Goal: Information Seeking & Learning: Learn about a topic

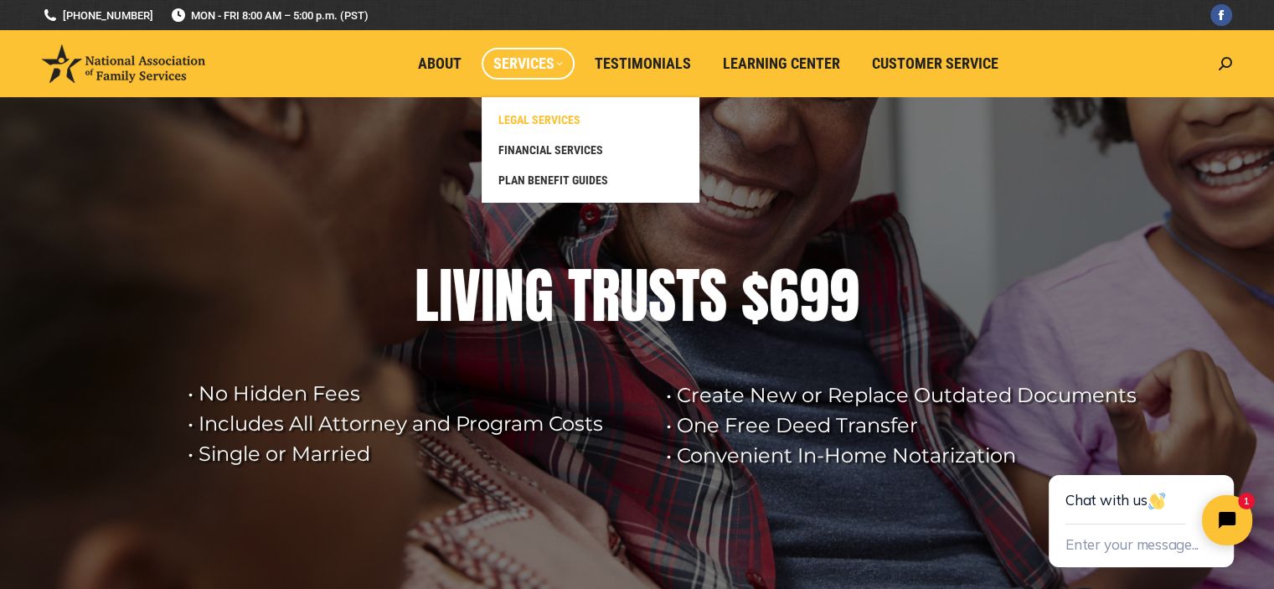
click at [533, 116] on span "LEGAL SERVICES" at bounding box center [539, 119] width 82 height 15
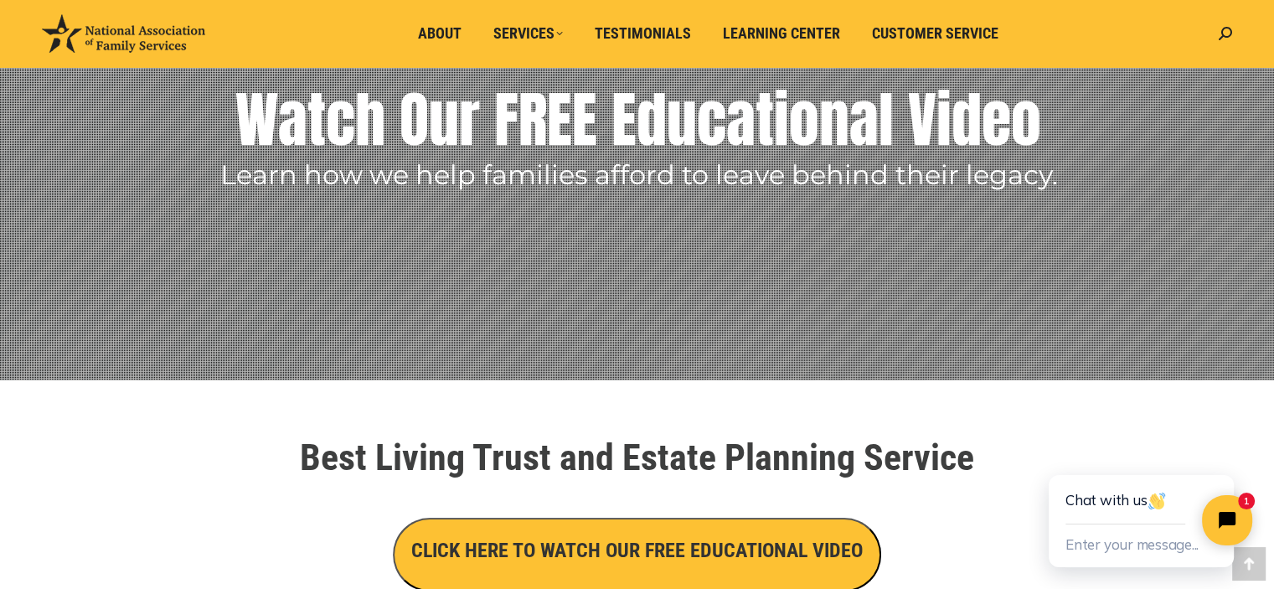
scroll to position [419, 0]
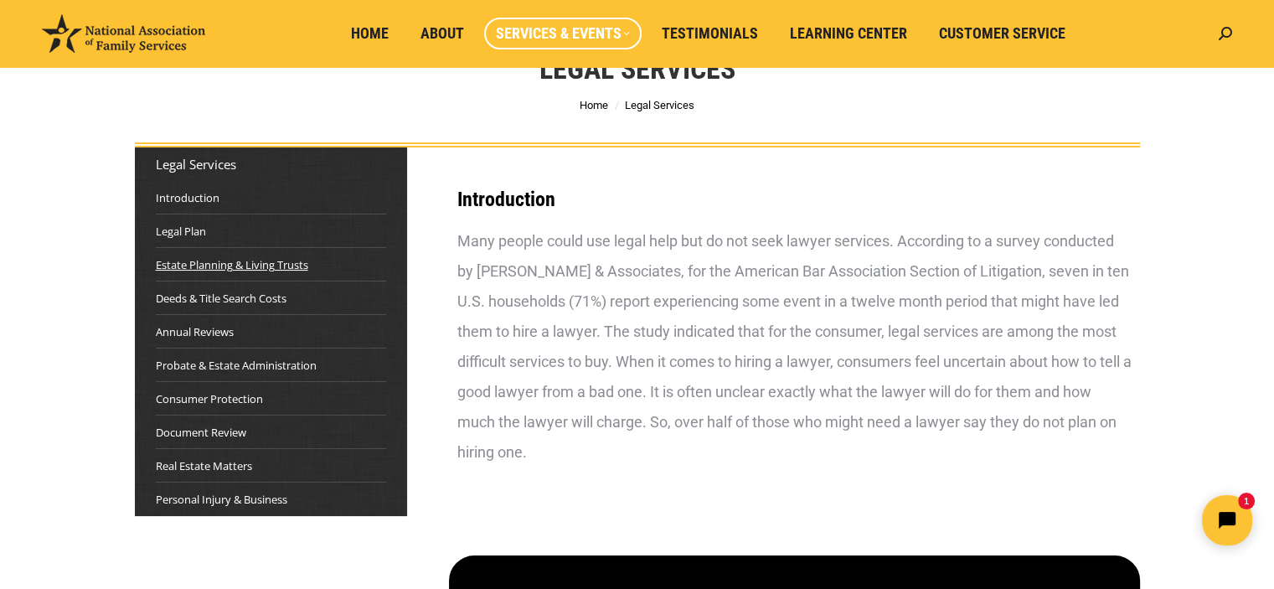
click at [253, 262] on link "Estate Planning & Living Trusts" at bounding box center [232, 264] width 152 height 17
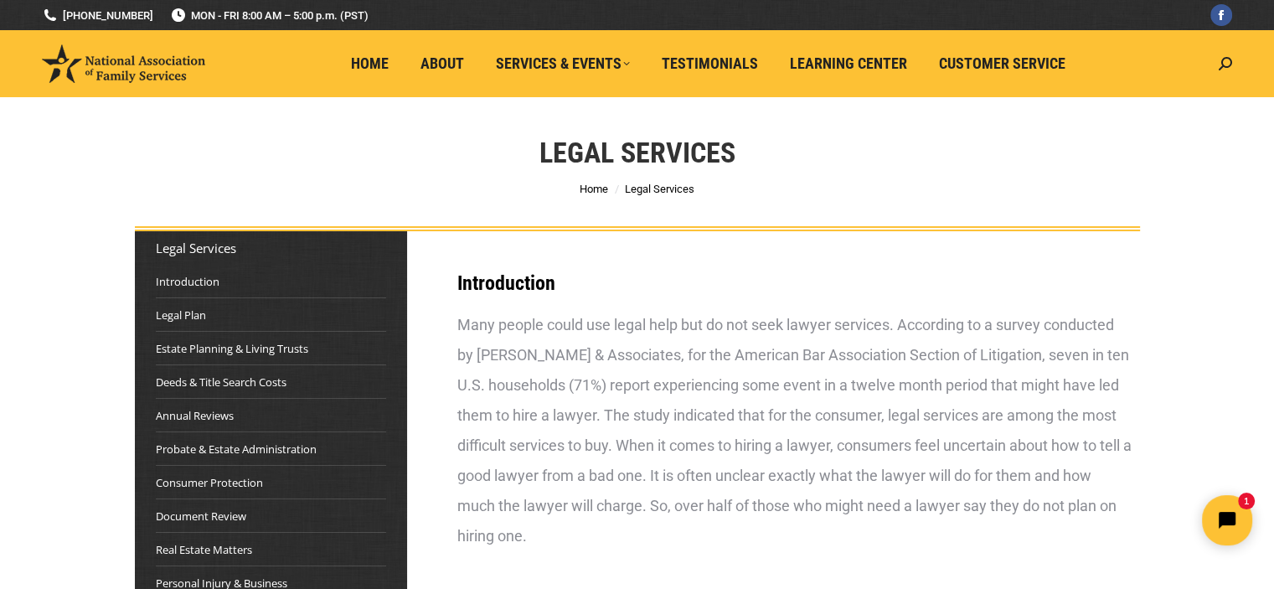
scroll to position [84, 0]
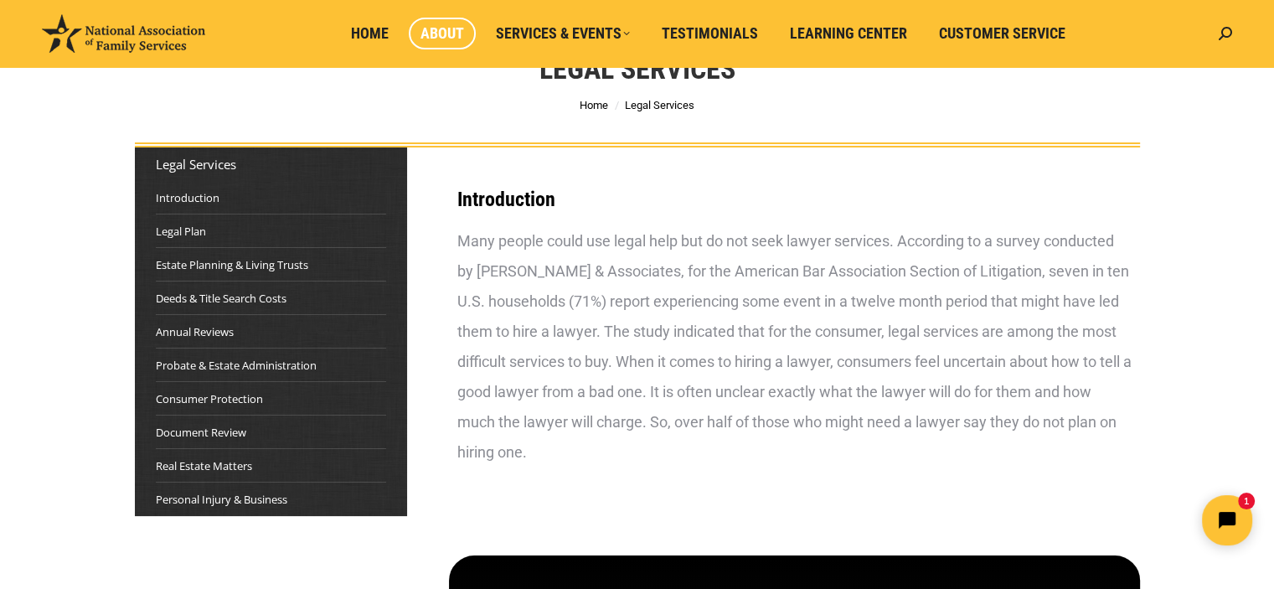
click at [442, 37] on span "About" at bounding box center [443, 33] width 44 height 18
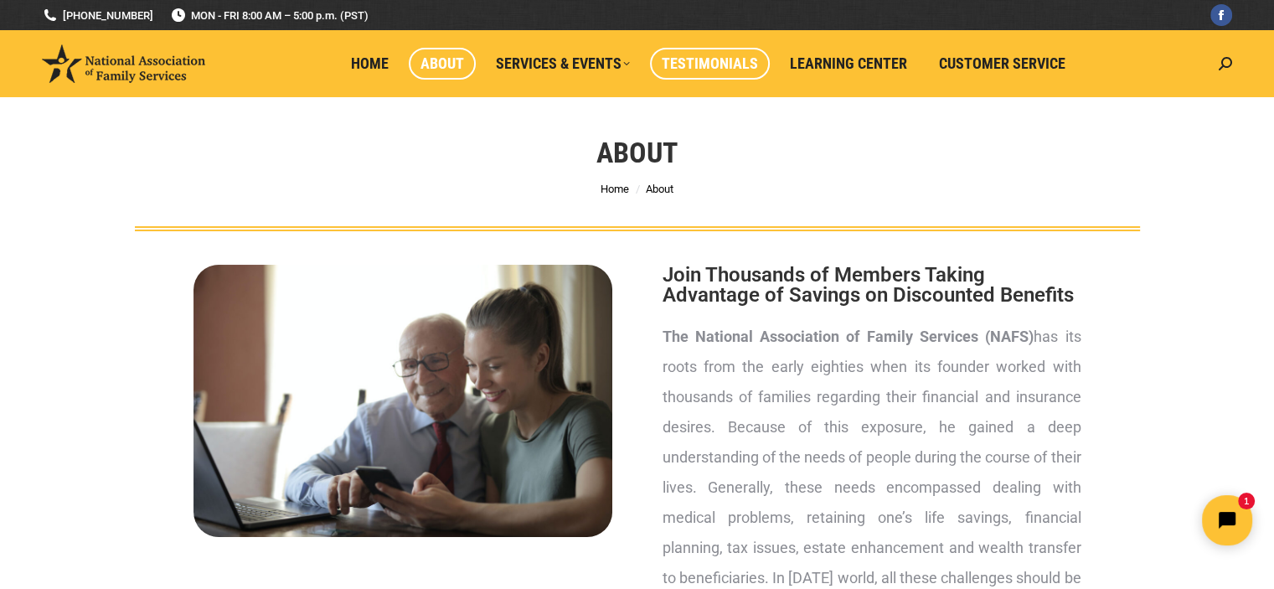
click at [737, 70] on span "Testimonials" at bounding box center [710, 63] width 96 height 18
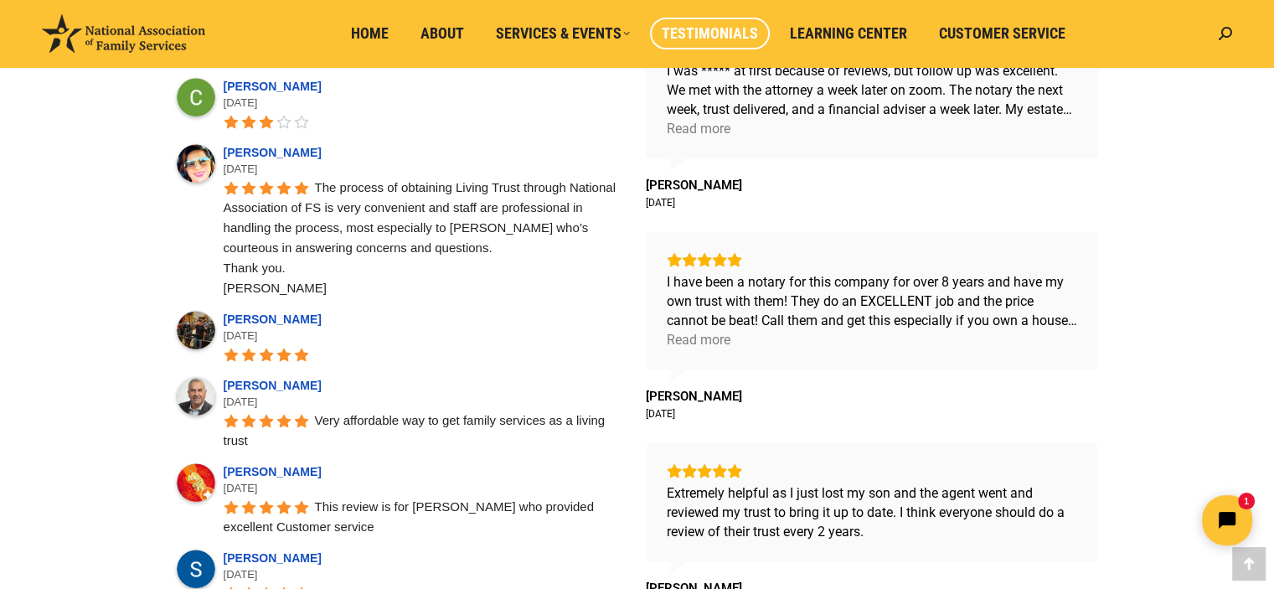
scroll to position [922, 0]
